Goal: Transaction & Acquisition: Download file/media

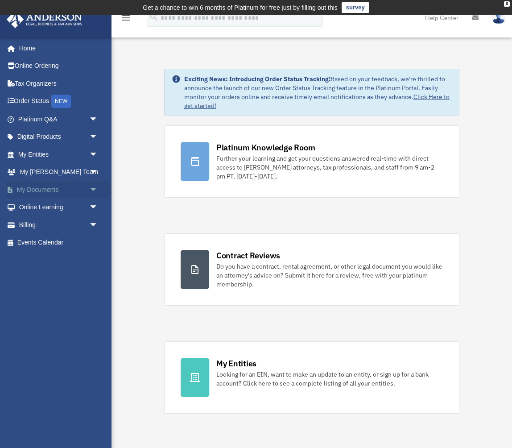
click at [93, 184] on span "arrow_drop_down" at bounding box center [98, 190] width 18 height 18
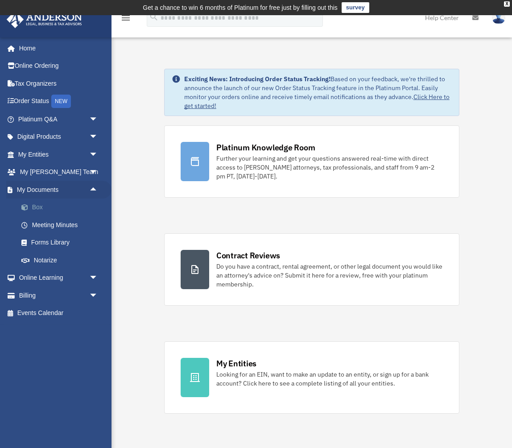
click at [54, 206] on link "Box" at bounding box center [61, 207] width 99 height 18
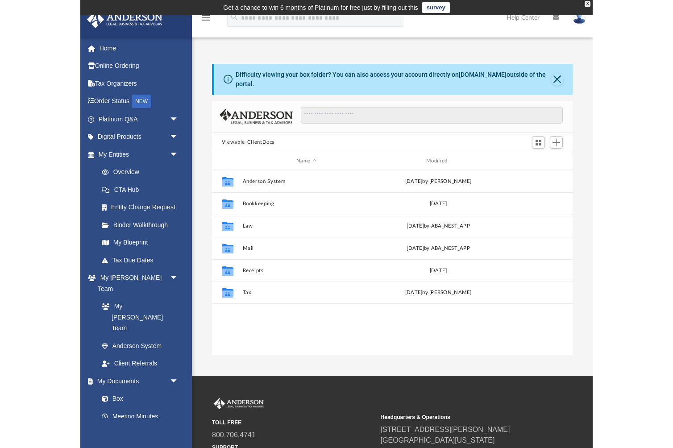
scroll to position [0, 0]
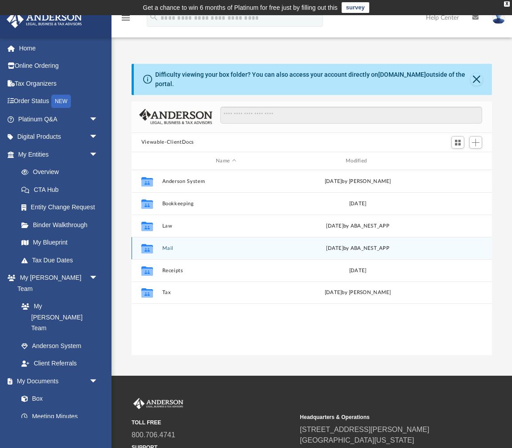
click at [165, 249] on button "Mail" at bounding box center [226, 248] width 128 height 6
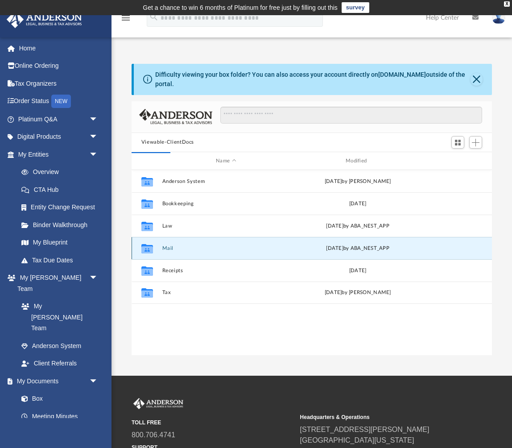
click at [151, 250] on icon "grid" at bounding box center [147, 249] width 12 height 7
click at [479, 78] on button "Close" at bounding box center [476, 79] width 12 height 12
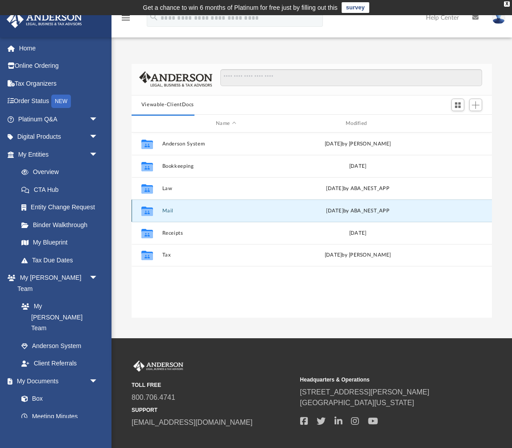
click at [204, 210] on button "Mail" at bounding box center [226, 211] width 128 height 6
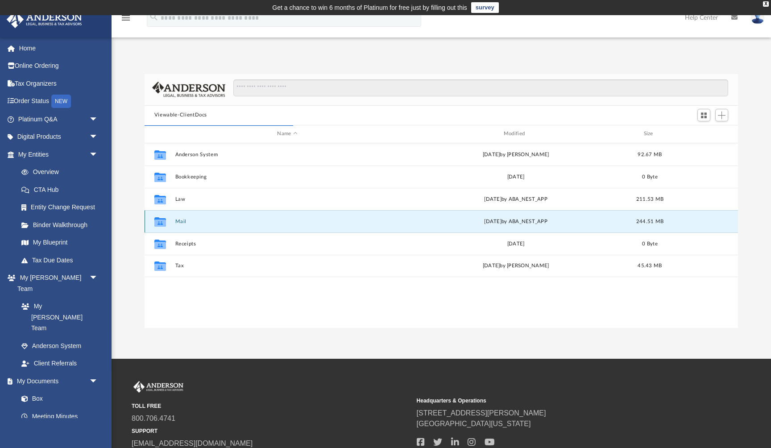
click at [159, 220] on icon "grid" at bounding box center [160, 222] width 12 height 7
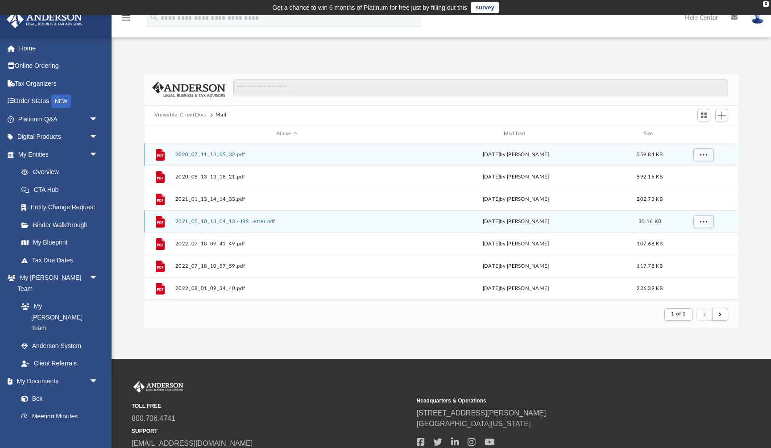
scroll to position [175, 593]
click at [234, 156] on button "2020_07_11_13_05_32.pdf" at bounding box center [287, 155] width 224 height 6
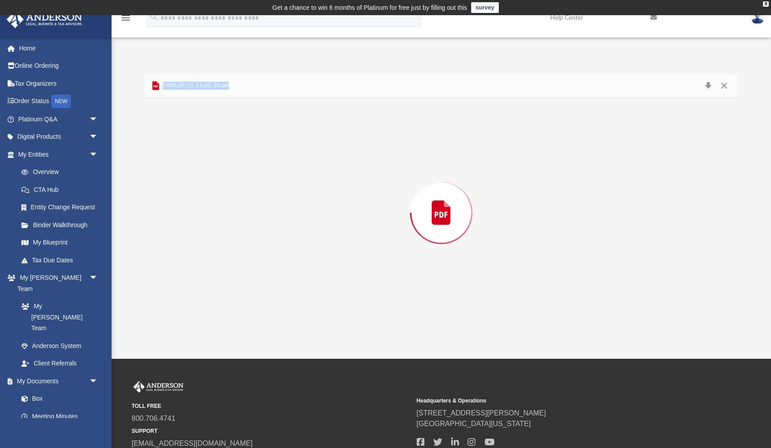
click at [234, 156] on div "Preview" at bounding box center [440, 213] width 593 height 230
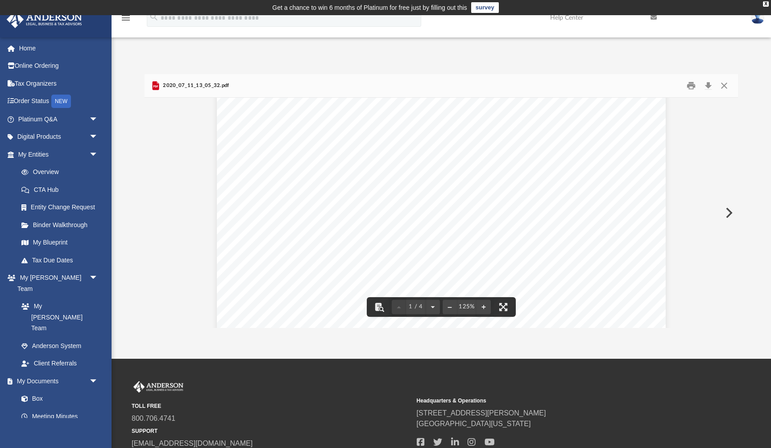
scroll to position [11, 0]
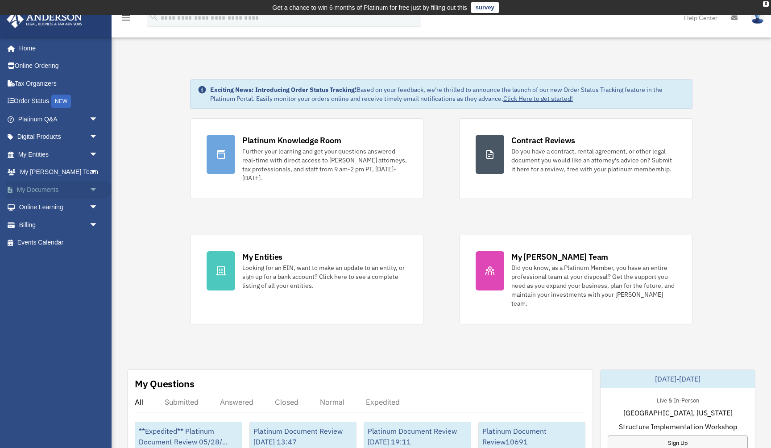
click at [92, 188] on span "arrow_drop_down" at bounding box center [98, 190] width 18 height 18
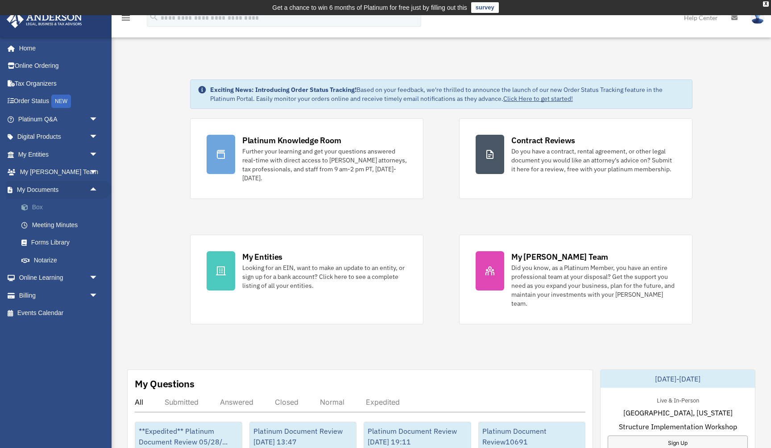
click at [35, 203] on link "Box" at bounding box center [61, 207] width 99 height 18
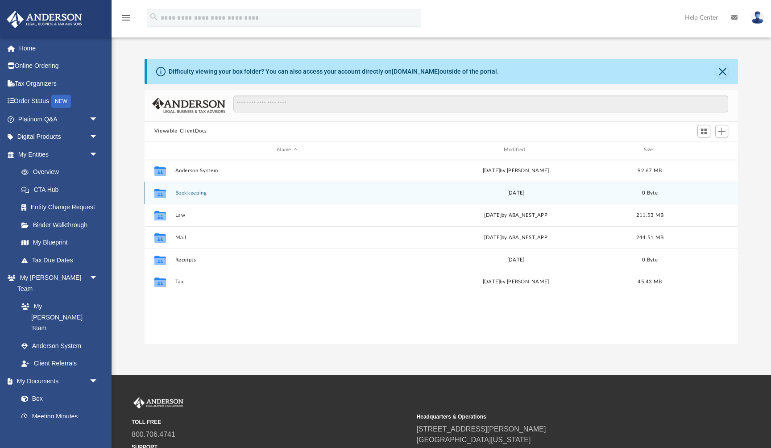
scroll to position [203, 593]
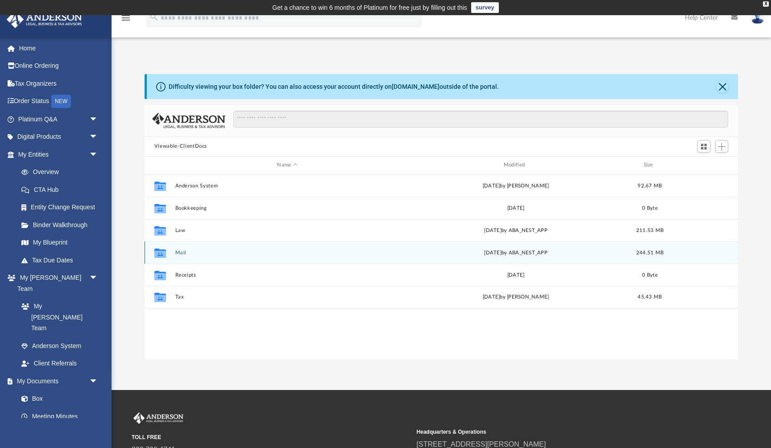
click at [162, 252] on icon "grid" at bounding box center [160, 253] width 12 height 7
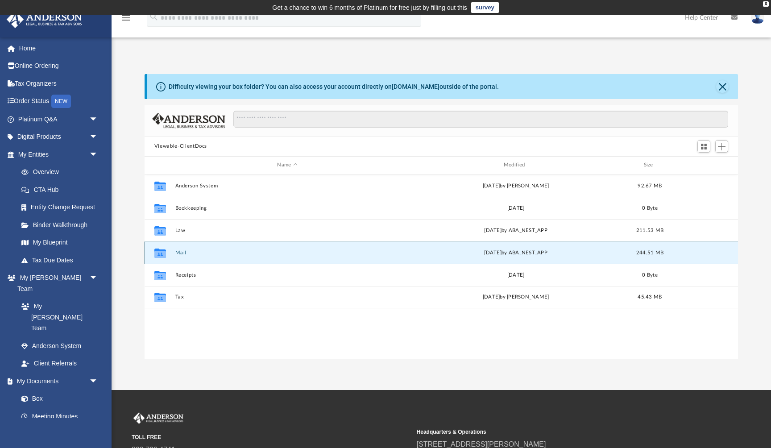
click at [162, 252] on icon "grid" at bounding box center [160, 253] width 12 height 7
click at [161, 253] on icon "grid" at bounding box center [160, 253] width 12 height 7
click at [196, 253] on button "Mail" at bounding box center [287, 253] width 224 height 6
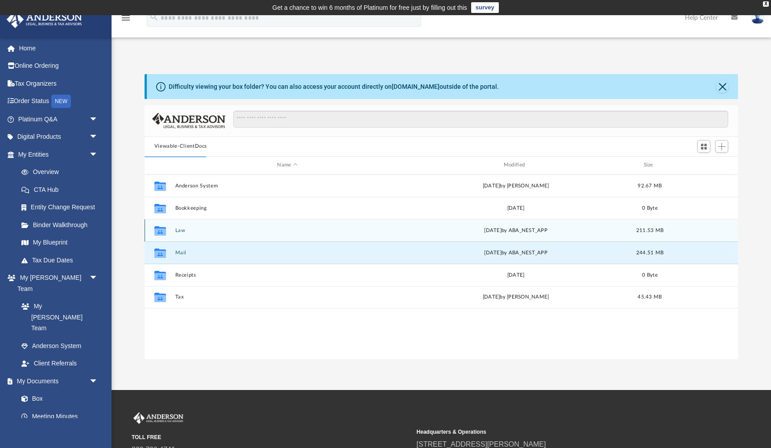
click at [163, 233] on icon "grid" at bounding box center [160, 230] width 12 height 9
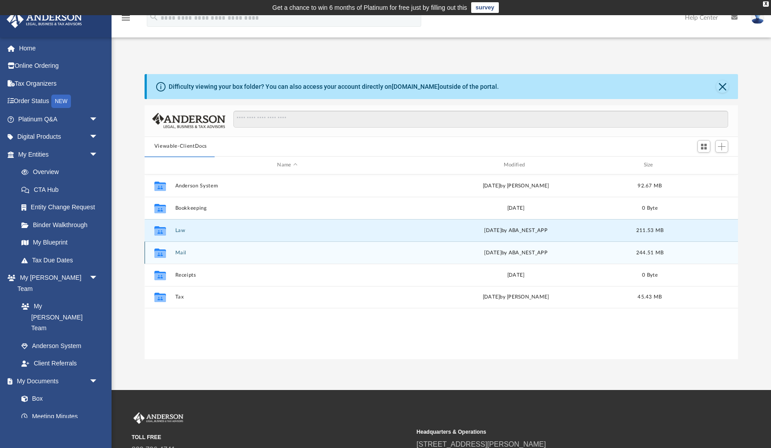
click at [162, 250] on icon "grid" at bounding box center [160, 252] width 12 height 9
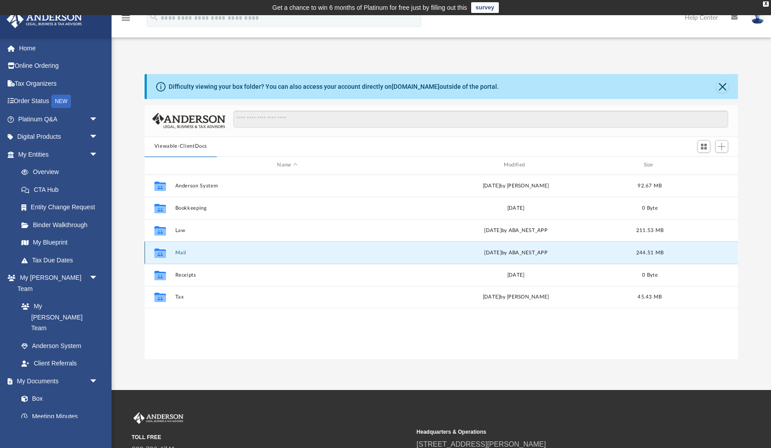
click at [162, 250] on icon "grid" at bounding box center [160, 252] width 12 height 9
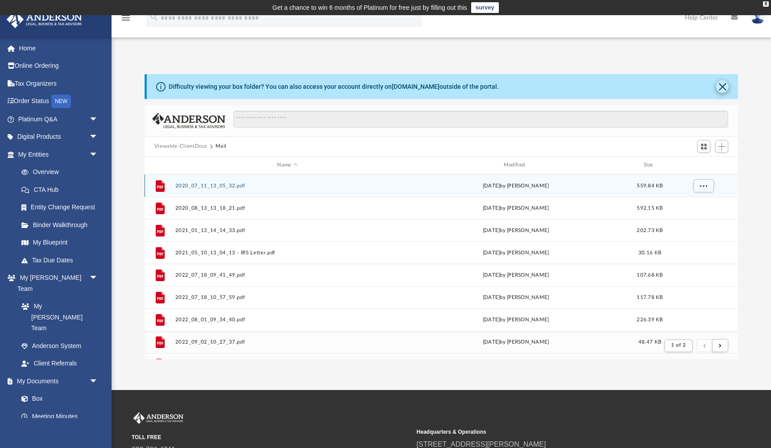
scroll to position [175, 593]
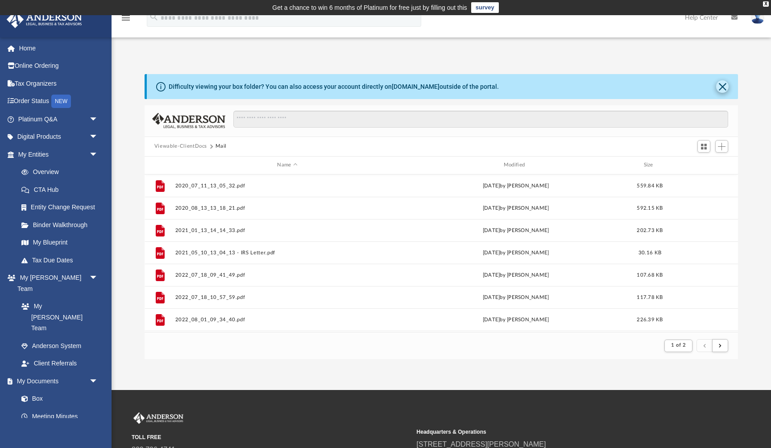
click at [722, 85] on button "Close" at bounding box center [722, 86] width 12 height 12
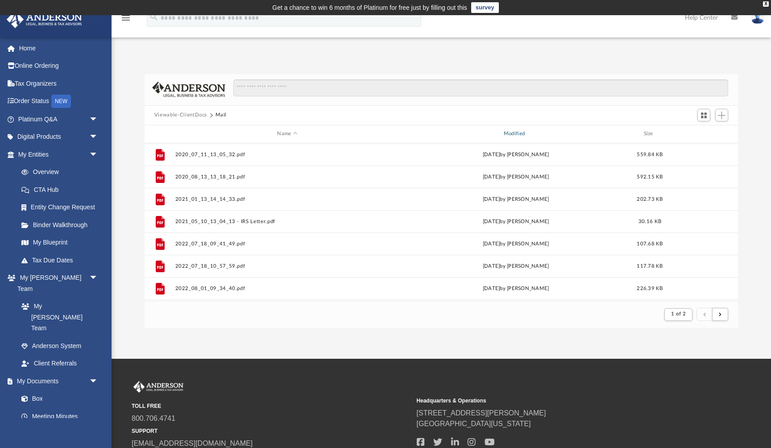
click at [522, 131] on div "Modified" at bounding box center [515, 134] width 225 height 8
click at [528, 132] on div "Modified" at bounding box center [515, 134] width 225 height 8
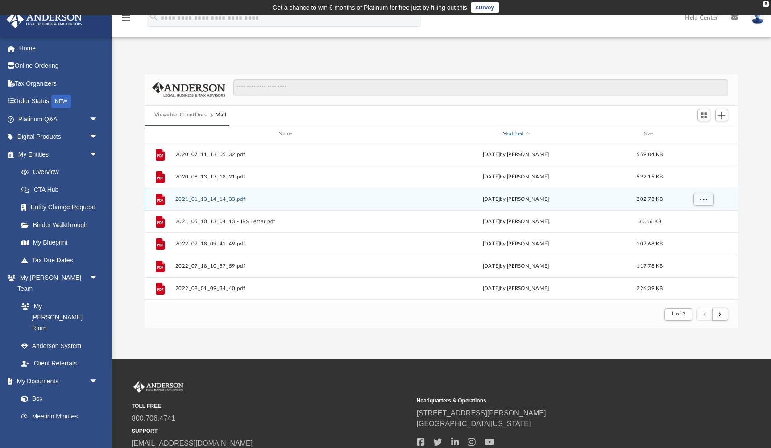
scroll to position [0, 0]
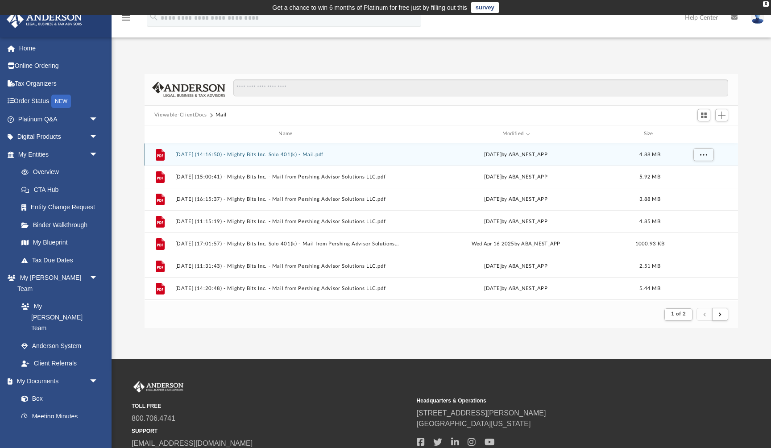
click at [276, 155] on button "2025.08.21 (14:16:50) - Mighty Bits Inc. Solo 401(k) - Mail.pdf" at bounding box center [287, 155] width 224 height 6
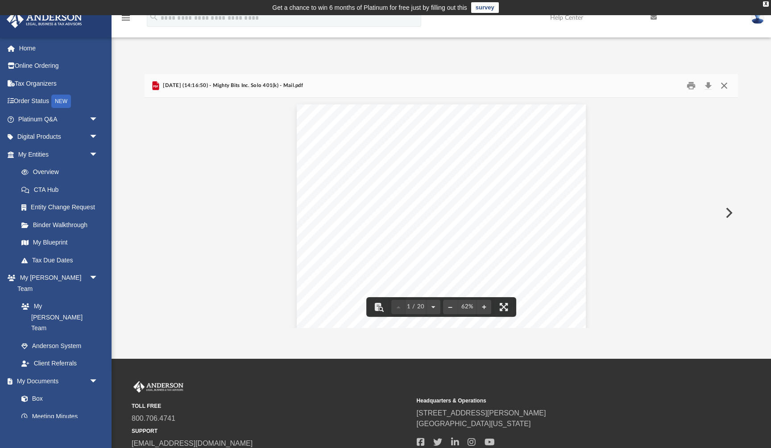
click at [721, 89] on button "Close" at bounding box center [724, 85] width 16 height 14
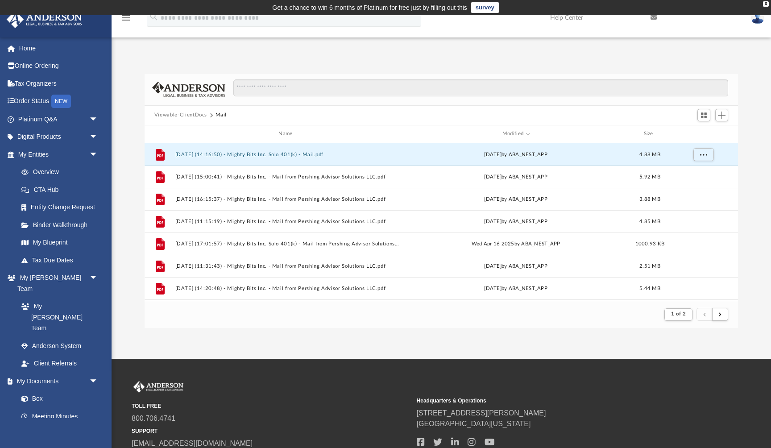
click at [193, 116] on button "Viewable-ClientDocs" at bounding box center [180, 115] width 53 height 8
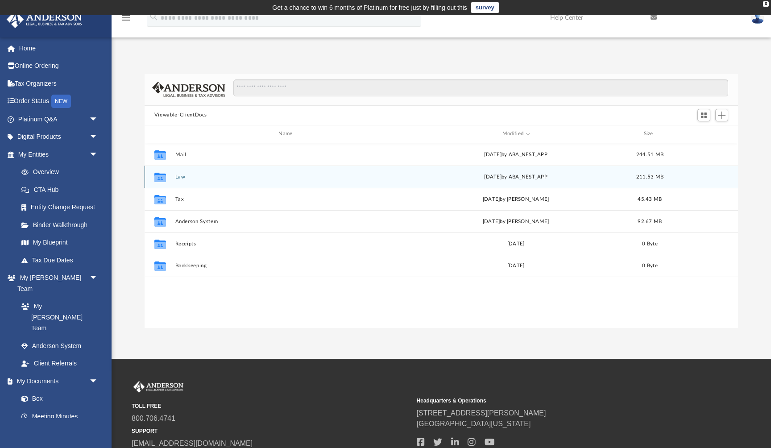
click at [163, 175] on icon "grid" at bounding box center [160, 177] width 12 height 7
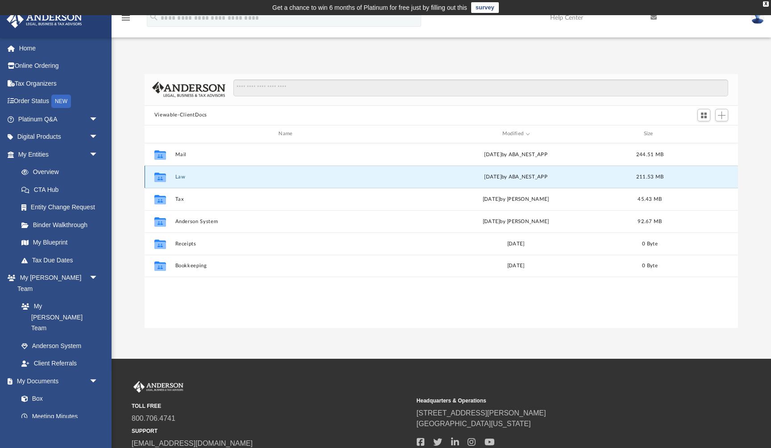
click at [163, 175] on icon "grid" at bounding box center [160, 177] width 12 height 7
click at [182, 177] on button "Law" at bounding box center [287, 177] width 224 height 6
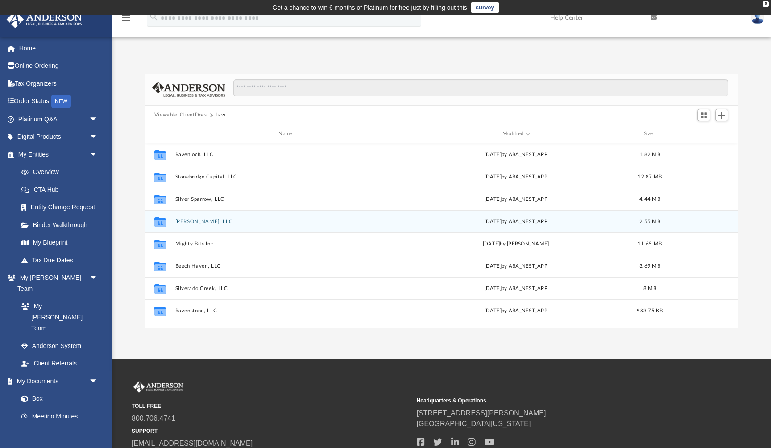
click at [194, 222] on button "Alistair Labs, LLC" at bounding box center [287, 222] width 224 height 6
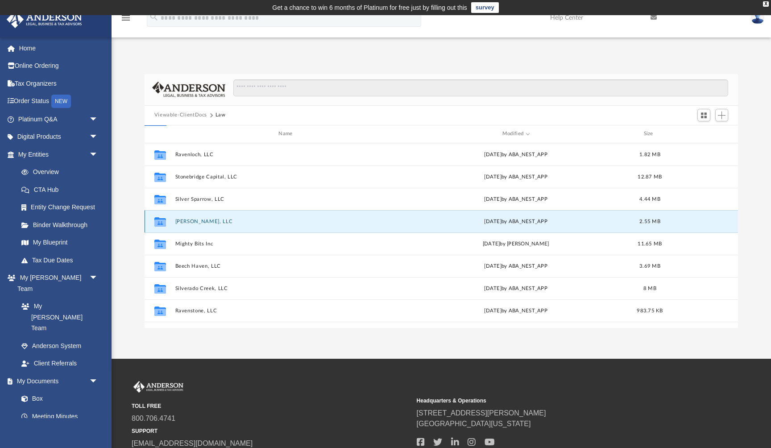
click at [194, 222] on button "Alistair Labs, LLC" at bounding box center [287, 222] width 224 height 6
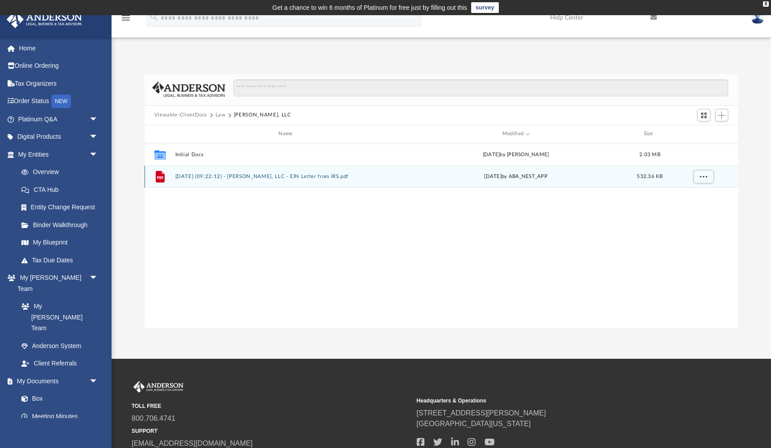
click at [297, 177] on button "2025.05.28 (09:22:12) - Alistair Labs, LLC - EIN Letter from IRS.pdf" at bounding box center [287, 176] width 224 height 6
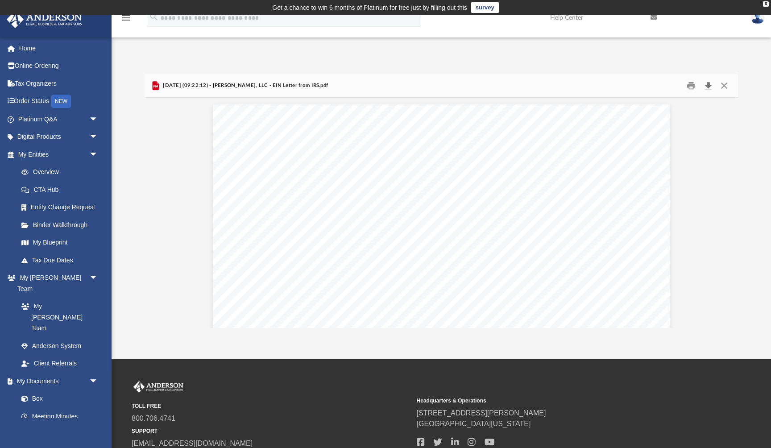
click at [707, 85] on button "Download" at bounding box center [708, 85] width 16 height 14
click at [725, 87] on button "Close" at bounding box center [724, 85] width 16 height 14
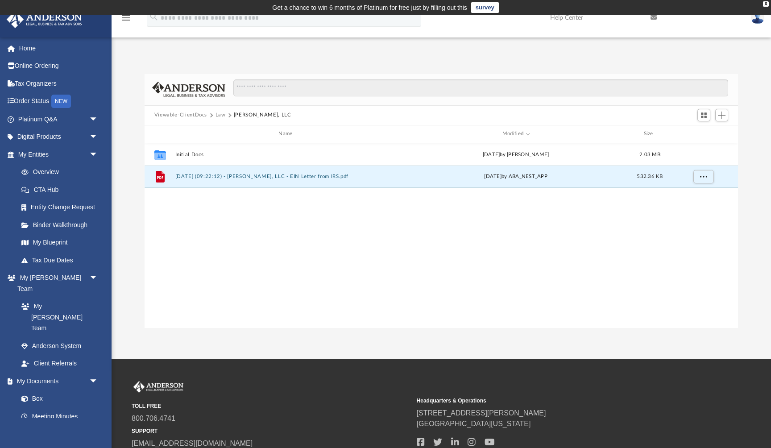
click at [223, 115] on button "Law" at bounding box center [220, 115] width 10 height 8
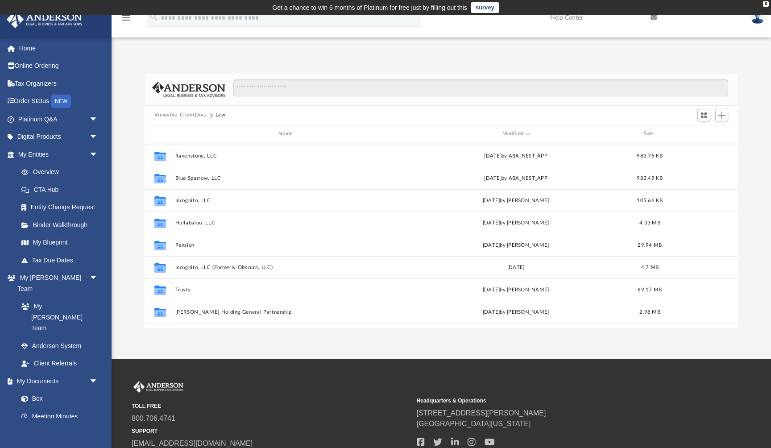
scroll to position [157, 0]
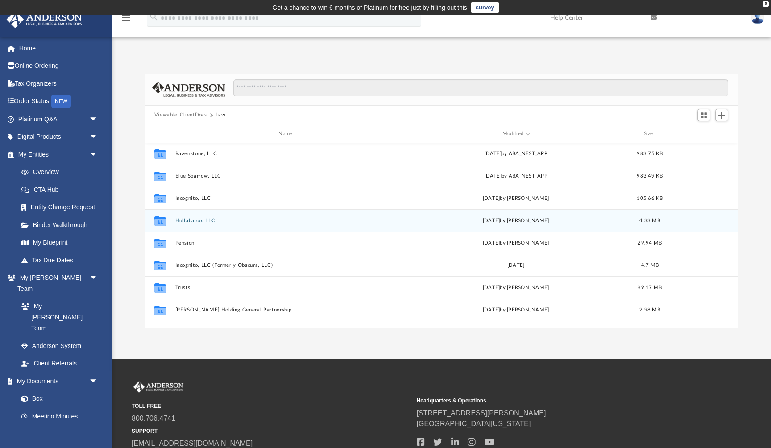
click at [214, 221] on button "Hullabaloo, LLC" at bounding box center [287, 221] width 224 height 6
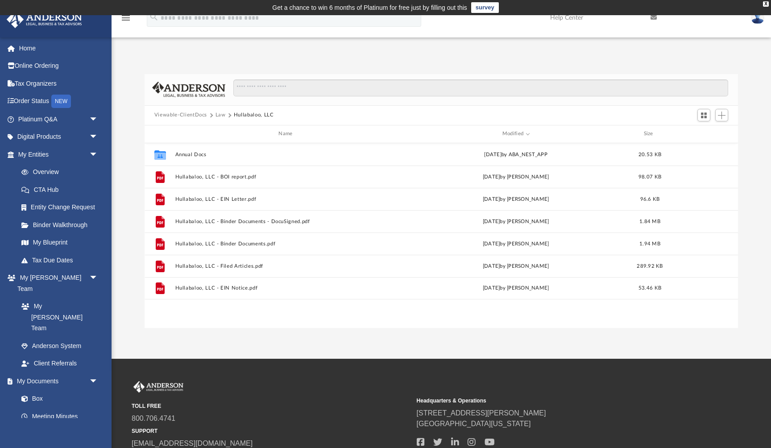
scroll to position [0, 0]
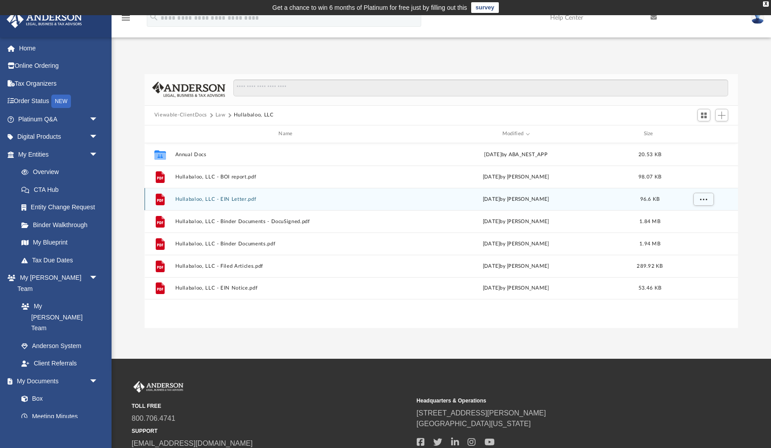
click at [242, 198] on button "Hullabaloo, LLC - EIN Letter.pdf" at bounding box center [287, 199] width 224 height 6
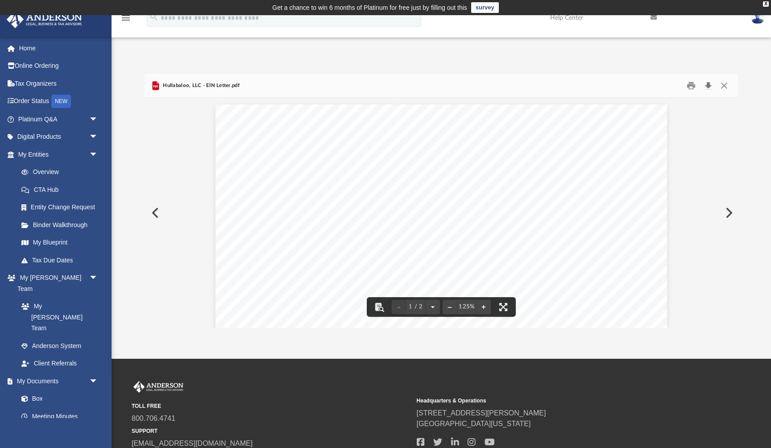
click at [706, 85] on button "Download" at bounding box center [708, 85] width 16 height 14
